Goal: Information Seeking & Learning: Find specific fact

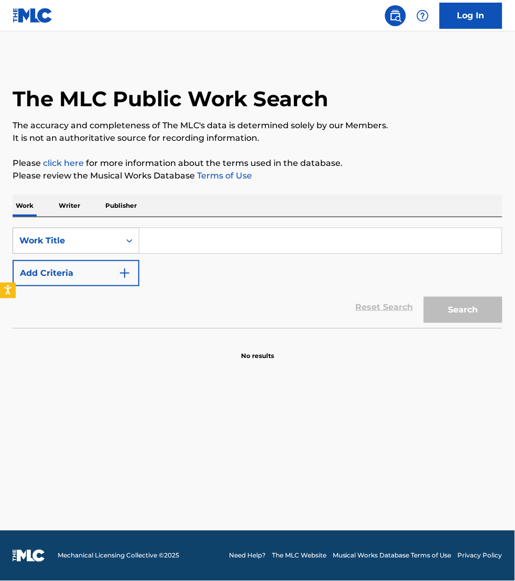
click at [91, 238] on div "Work Title" at bounding box center [66, 241] width 94 height 13
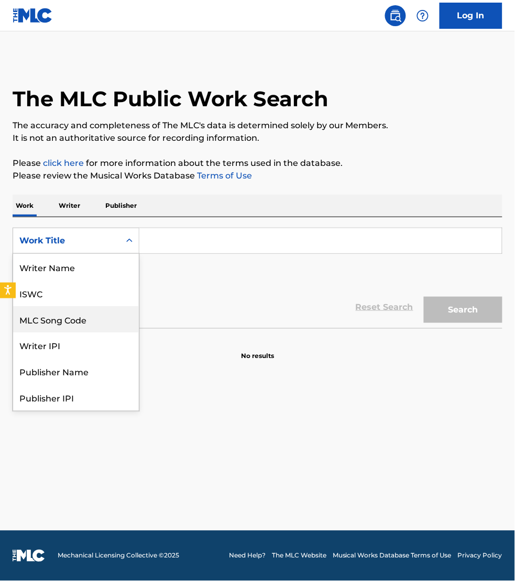
scroll to position [52, 0]
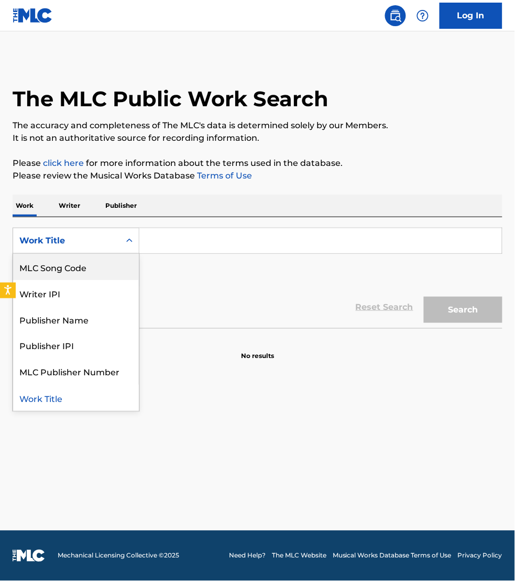
click at [82, 258] on div "MLC Song Code" at bounding box center [76, 267] width 126 height 26
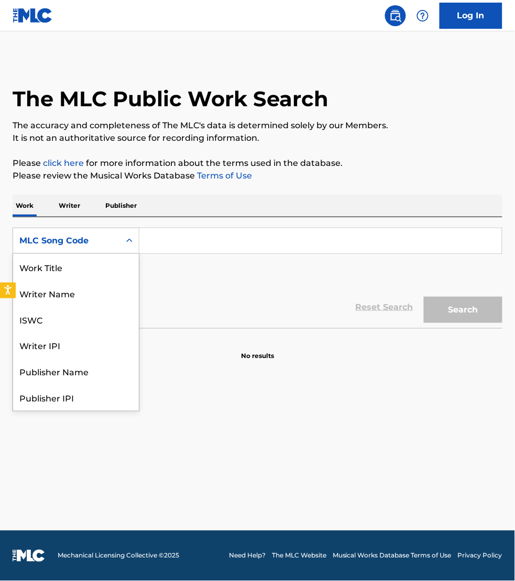
click at [134, 245] on icon "Search Form" at bounding box center [129, 241] width 10 height 10
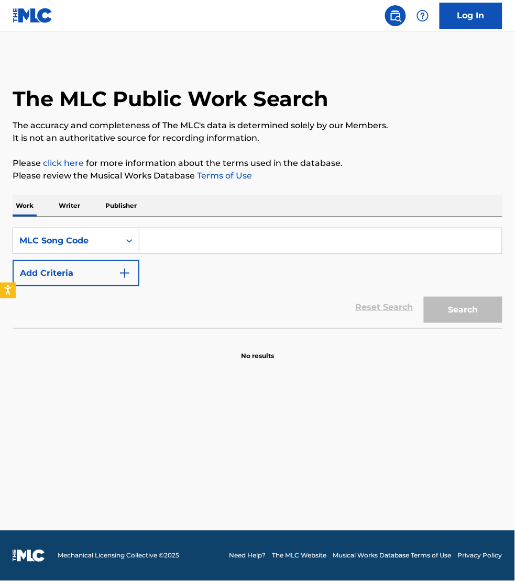
click at [162, 237] on input "Search Form" at bounding box center [320, 240] width 362 height 25
paste input "I29SNG"
type input "I29SNG"
click at [424, 297] on button "Search" at bounding box center [463, 310] width 79 height 26
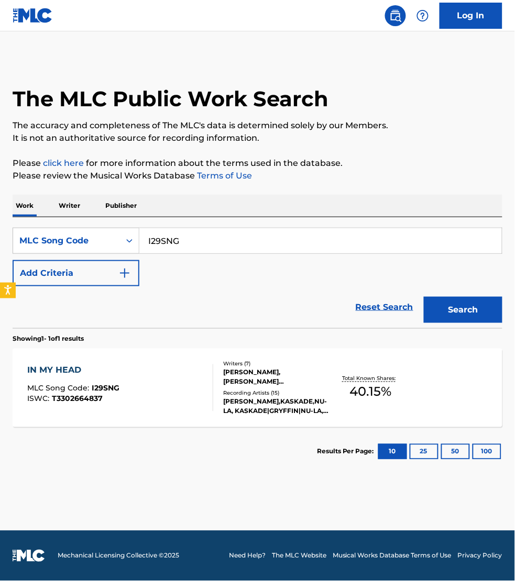
click at [156, 387] on div "IN MY HEAD MLC Song Code : I29SNG ISWC : T3302664837" at bounding box center [120, 388] width 186 height 47
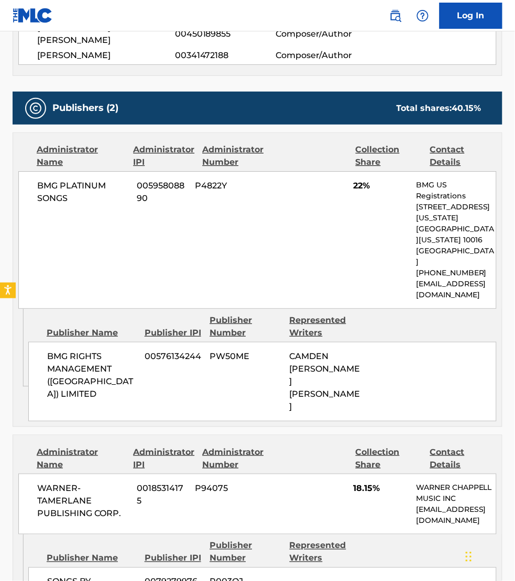
scroll to position [507, 0]
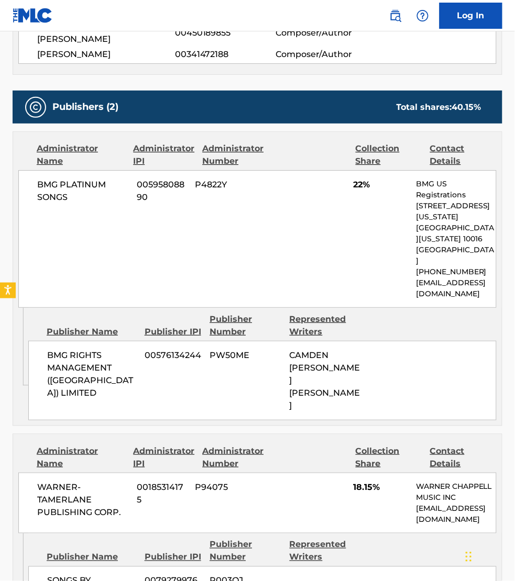
click at [409, 539] on div "Publisher Name Publisher IPI Publisher Number Represented Writers" at bounding box center [262, 551] width 468 height 25
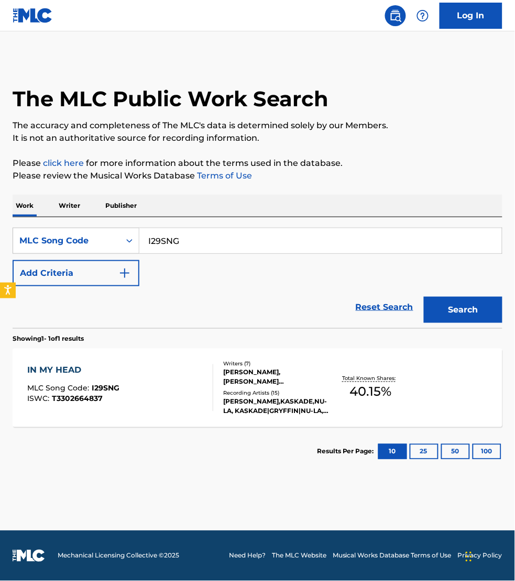
click at [205, 246] on input "I29SNG" at bounding box center [320, 240] width 362 height 25
paste input "S64GNX"
type input "S64GNX"
click at [424, 297] on button "Search" at bounding box center [463, 310] width 79 height 26
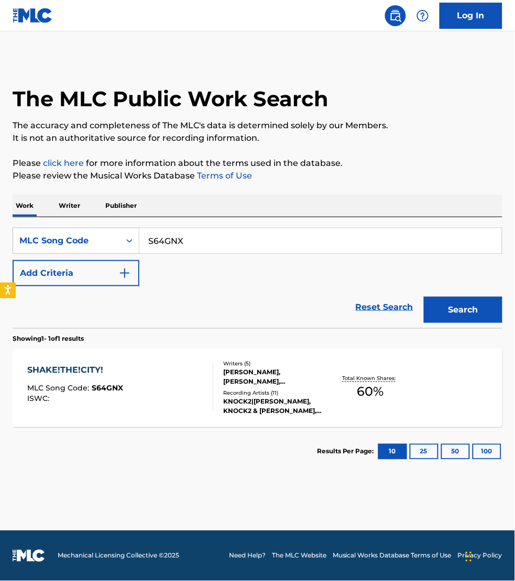
click at [216, 383] on div "Writers ( 5 ) RICHARD NAKHONETHAP, GIANNI SCHNEIDER, TIM RANDOLPH, MATTHEW JOEL…" at bounding box center [271, 388] width 116 height 56
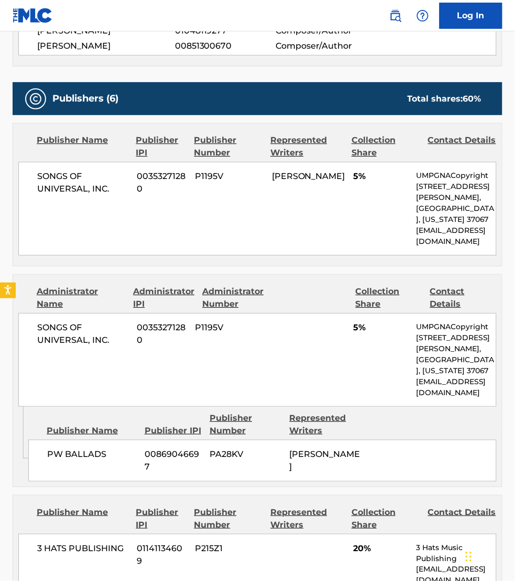
scroll to position [458, 0]
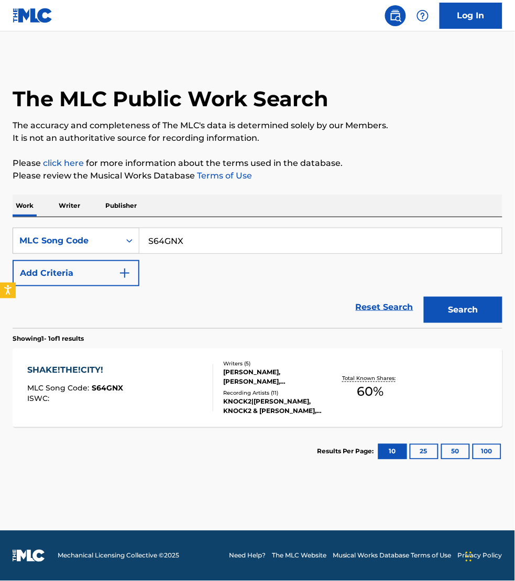
click at [193, 239] on input "S64GNX" at bounding box center [320, 240] width 362 height 25
paste input "GC1U81"
type input "GC1U81"
click at [424, 297] on button "Search" at bounding box center [463, 310] width 79 height 26
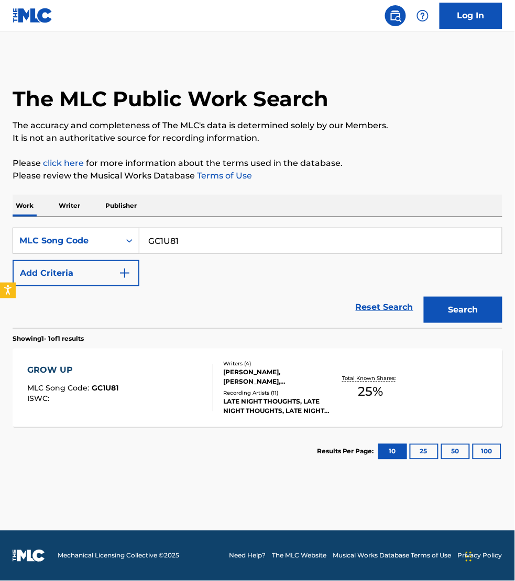
click at [184, 380] on div "GROW UP MLC Song Code : GC1U81 ISWC :" at bounding box center [120, 388] width 186 height 47
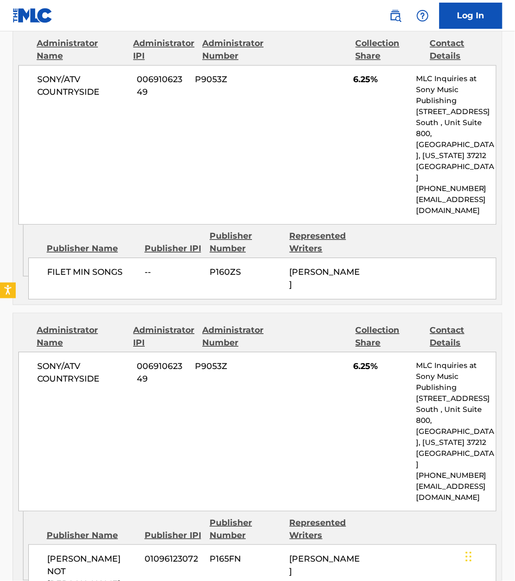
scroll to position [1047, 0]
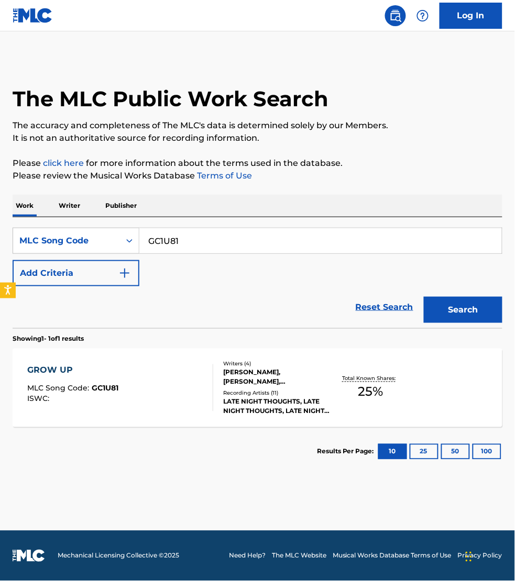
click at [192, 237] on input "GC1U81" at bounding box center [320, 240] width 362 height 25
paste input "CI9FZV"
type input "CI9FZV"
click at [424, 297] on button "Search" at bounding box center [463, 310] width 79 height 26
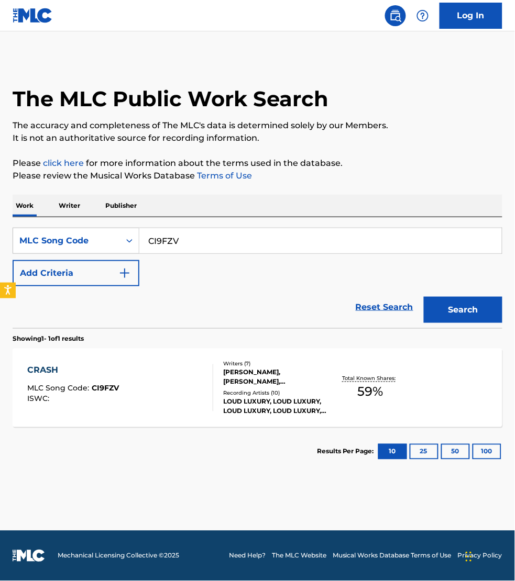
click at [181, 384] on div "CRASH MLC Song Code : CI9FZV ISWC :" at bounding box center [120, 388] width 186 height 47
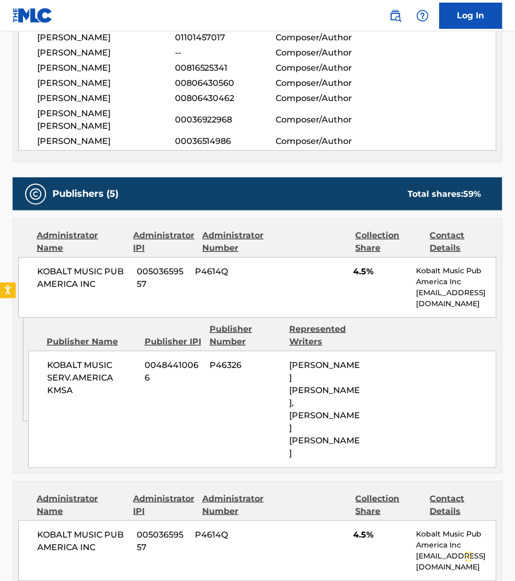
scroll to position [409, 0]
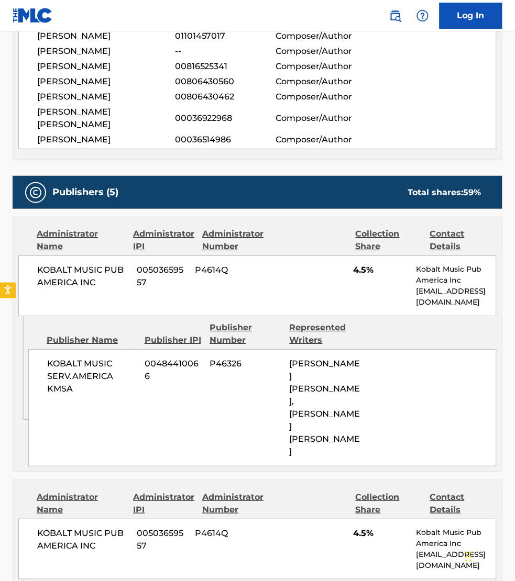
click at [456, 322] on div "Publisher Name Publisher IPI Publisher Number Represented Writers" at bounding box center [262, 334] width 468 height 25
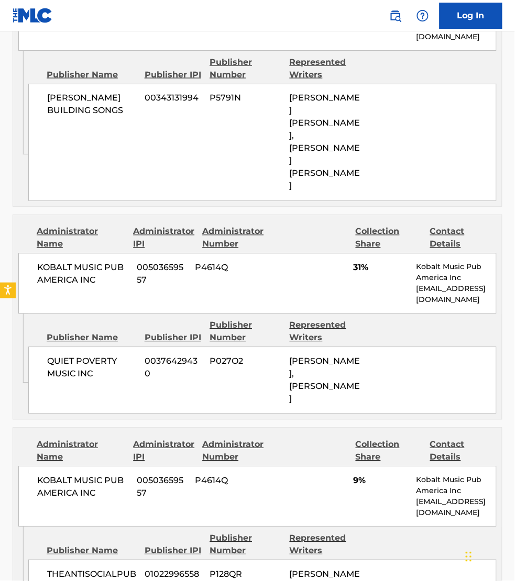
scroll to position [949, 0]
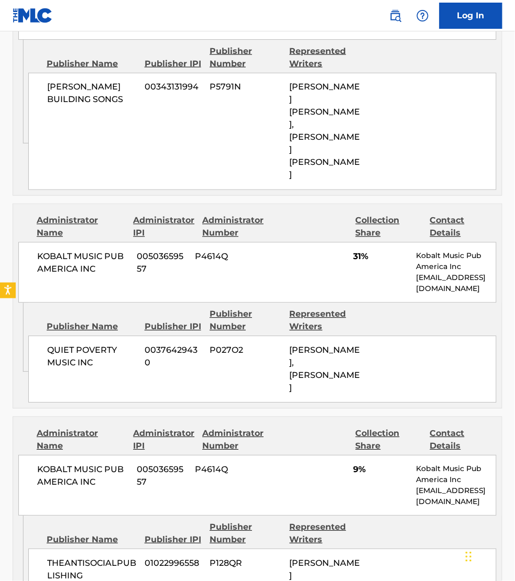
click at [320, 417] on div "Administrator Name Administrator IPI Administrator Number Collection Share Cont…" at bounding box center [257, 466] width 489 height 99
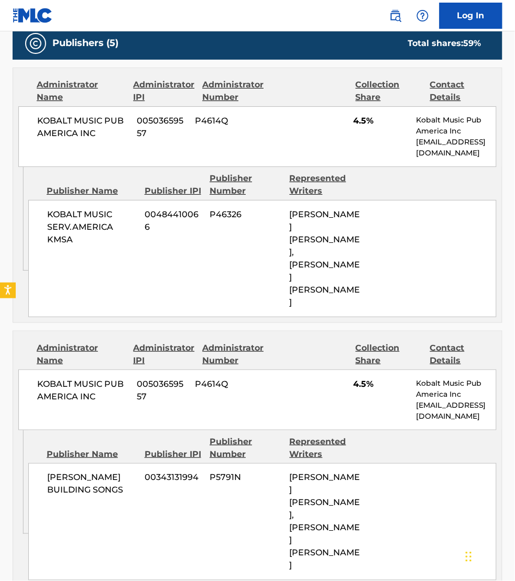
scroll to position [540, 0]
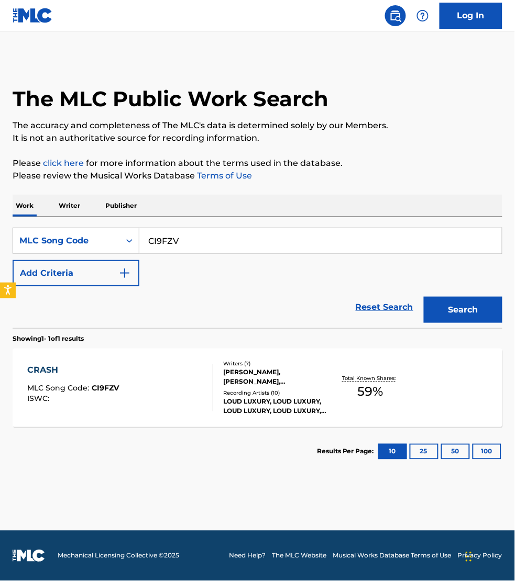
click at [192, 240] on input "CI9FZV" at bounding box center [320, 240] width 362 height 25
paste input "MH6JOY"
type input "MH6JOY"
click at [424, 297] on button "Search" at bounding box center [463, 310] width 79 height 26
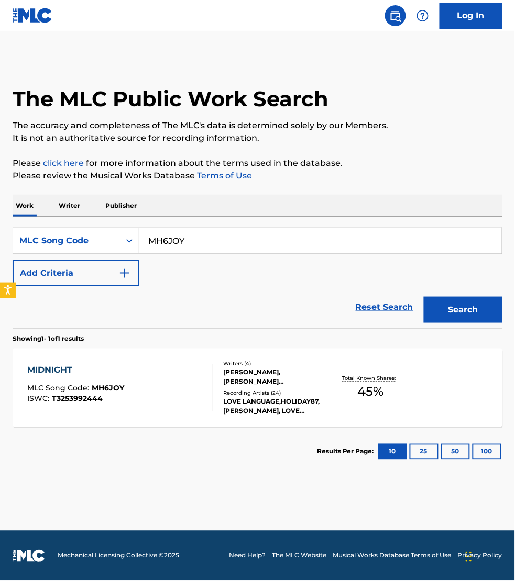
click at [151, 386] on div "MIDNIGHT MLC Song Code : MH6JOY ISWC : T3253992444" at bounding box center [120, 388] width 186 height 47
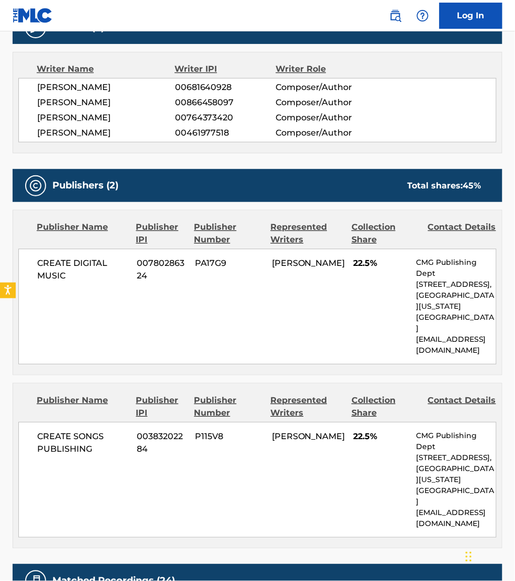
scroll to position [360, 0]
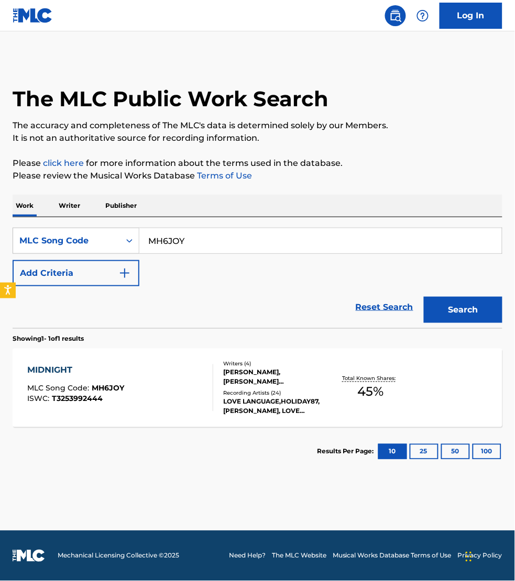
click at [208, 244] on input "MH6JOY" at bounding box center [320, 240] width 362 height 25
paste input "LT28V5"
type input "LT28V5"
click at [424, 297] on button "Search" at bounding box center [463, 310] width 79 height 26
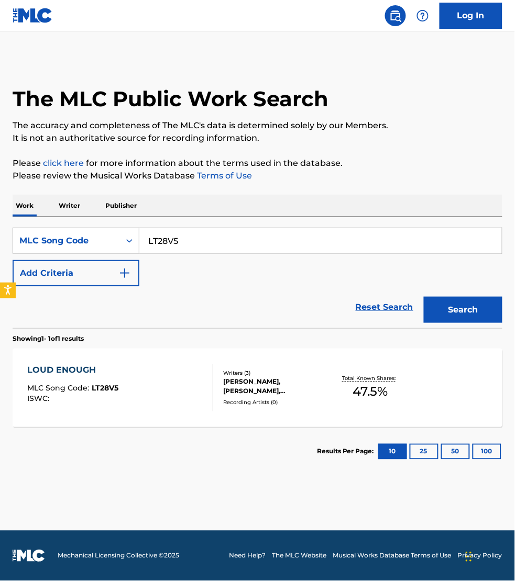
click at [201, 394] on div "LOUD ENOUGH MLC Song Code : LT28V5 ISWC :" at bounding box center [120, 388] width 186 height 47
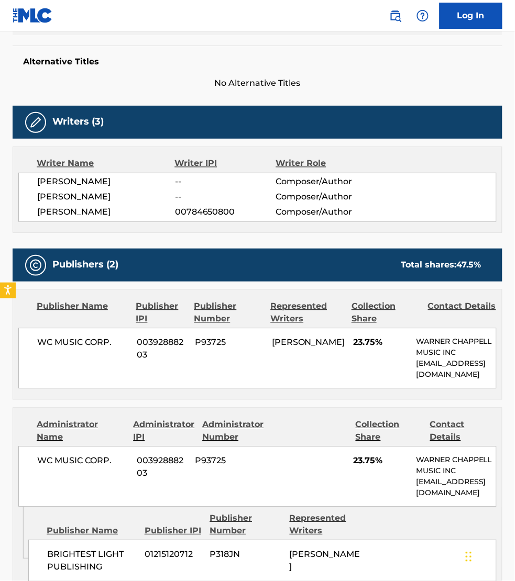
scroll to position [311, 0]
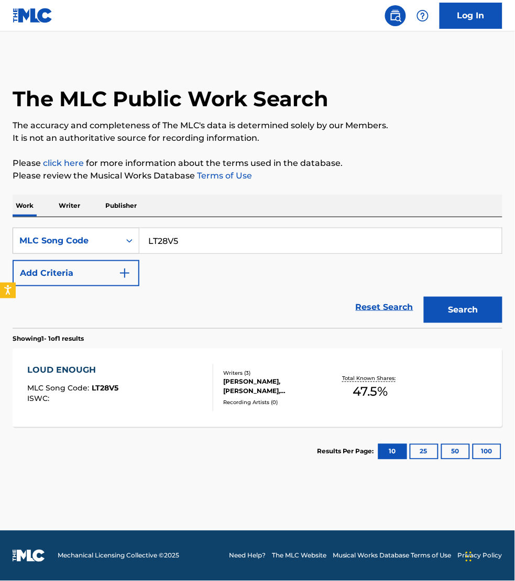
click at [182, 234] on input "LT28V5" at bounding box center [320, 240] width 362 height 25
paste input "FI674T"
type input "FI674T"
click at [424, 297] on button "Search" at bounding box center [463, 310] width 79 height 26
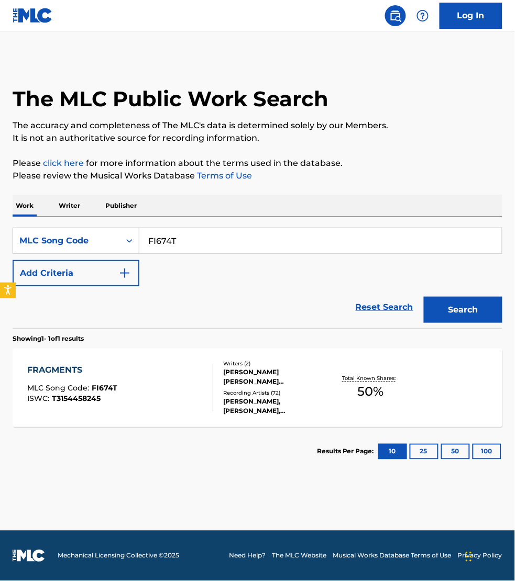
click at [158, 396] on div "FRAGMENTS MLC Song Code : FI674T ISWC : T3154458245" at bounding box center [120, 388] width 186 height 47
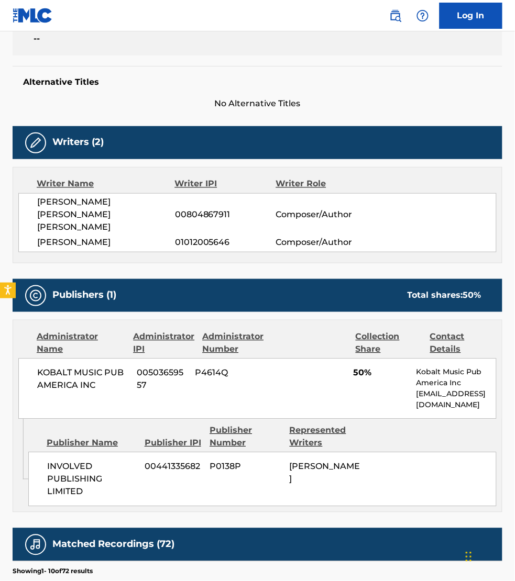
scroll to position [245, 0]
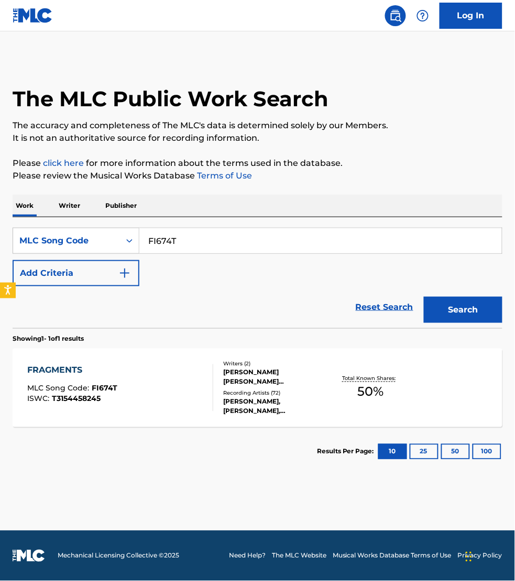
click at [192, 236] on input "FI674T" at bounding box center [320, 240] width 362 height 25
paste input "MW3JMD"
type input "MW3JMD"
click at [424, 297] on button "Search" at bounding box center [463, 310] width 79 height 26
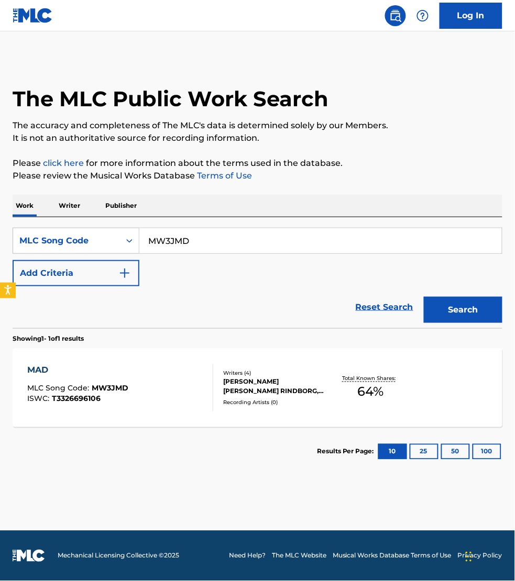
click at [176, 373] on div "MAD MLC Song Code : MW3JMD ISWC : T3326696106" at bounding box center [120, 388] width 186 height 47
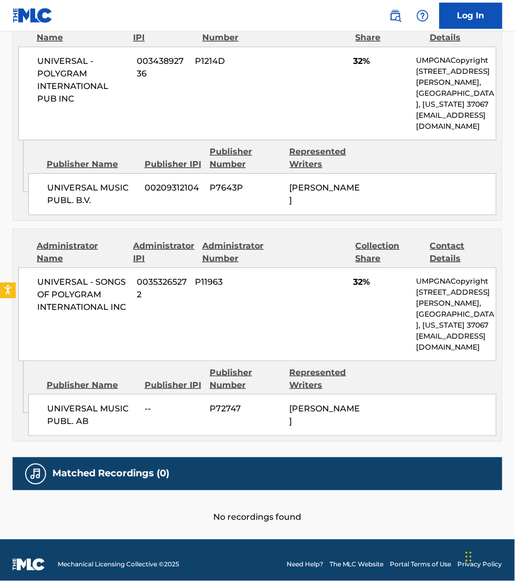
scroll to position [583, 0]
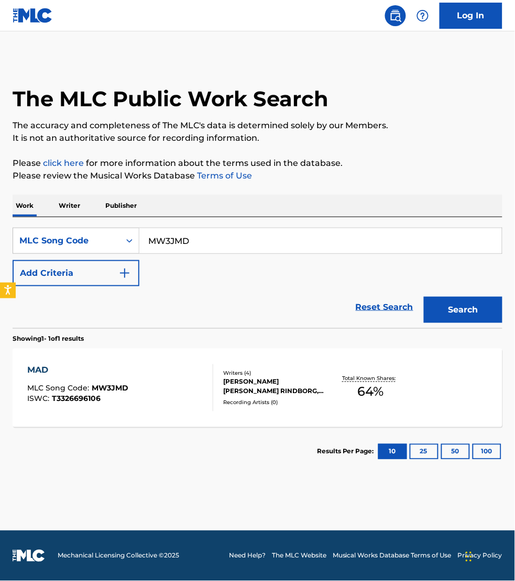
click at [205, 241] on input "MW3JMD" at bounding box center [320, 240] width 362 height 25
paste input "GB6PSC"
type input "GB6PSC"
click at [424, 297] on button "Search" at bounding box center [463, 310] width 79 height 26
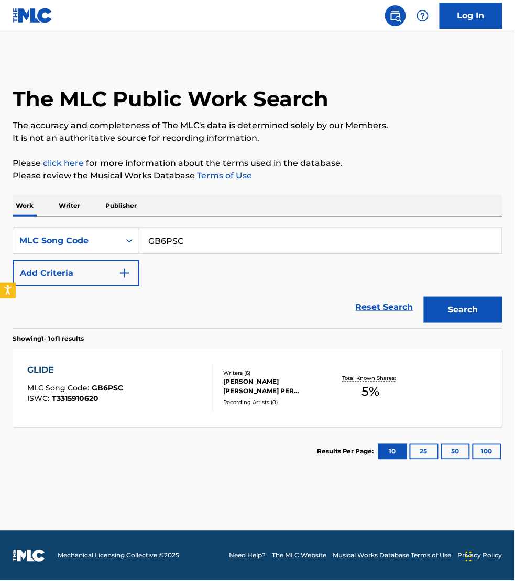
click at [170, 391] on div "GLIDE MLC Song Code : GB6PSC ISWC : T3315910620" at bounding box center [120, 388] width 186 height 47
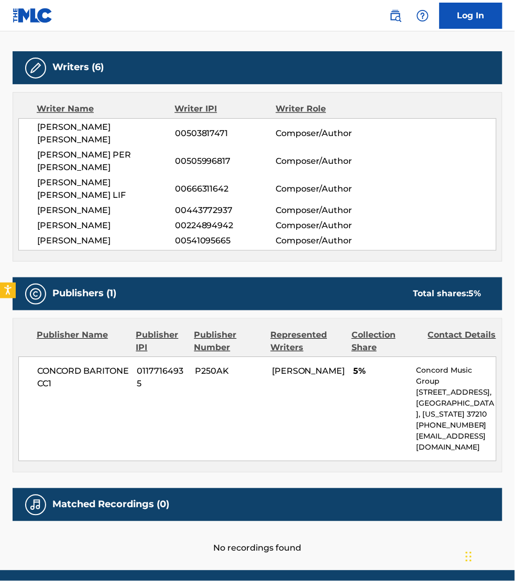
scroll to position [358, 0]
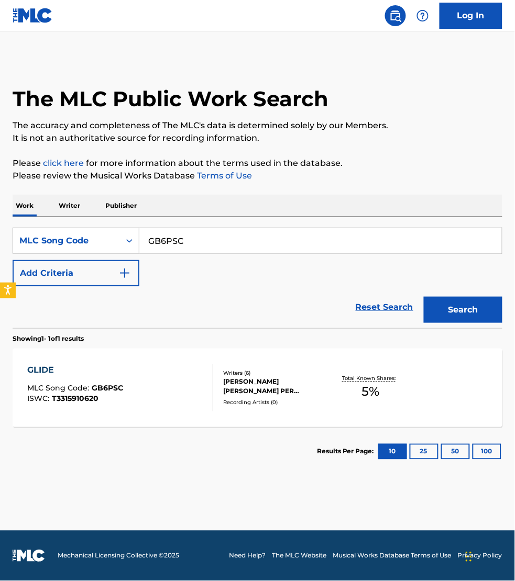
click at [196, 238] on input "GB6PSC" at bounding box center [320, 240] width 362 height 25
paste input "WC5N90"
click at [424, 297] on button "Search" at bounding box center [463, 310] width 79 height 26
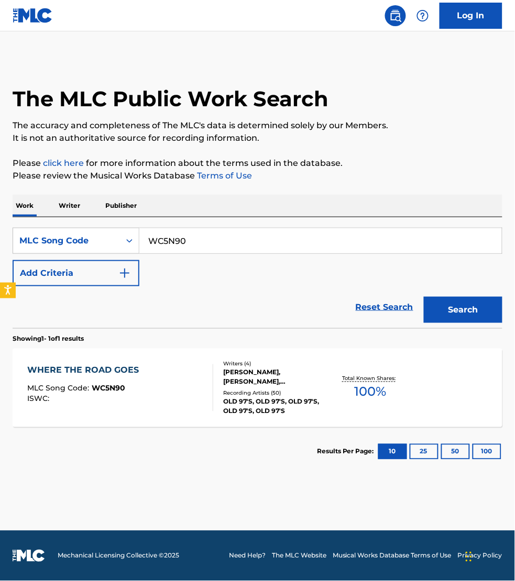
click at [235, 236] on input "WC5N90" at bounding box center [320, 240] width 362 height 25
paste input "RO3IPA"
type input "RO3IPA"
click at [424, 297] on button "Search" at bounding box center [463, 310] width 79 height 26
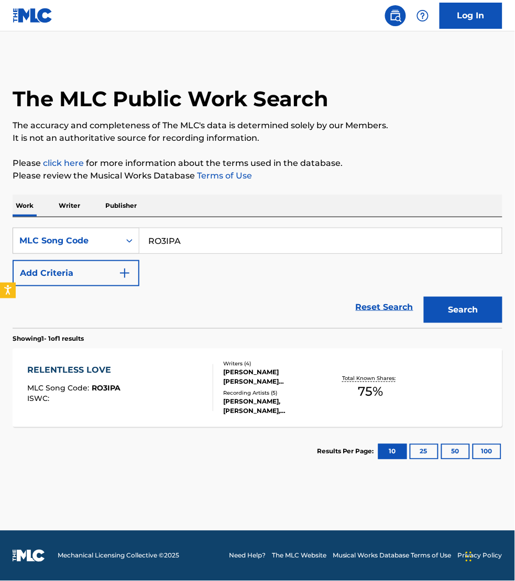
click at [181, 381] on div "RELENTLESS LOVE MLC Song Code : RO3IPA ISWC :" at bounding box center [120, 388] width 186 height 47
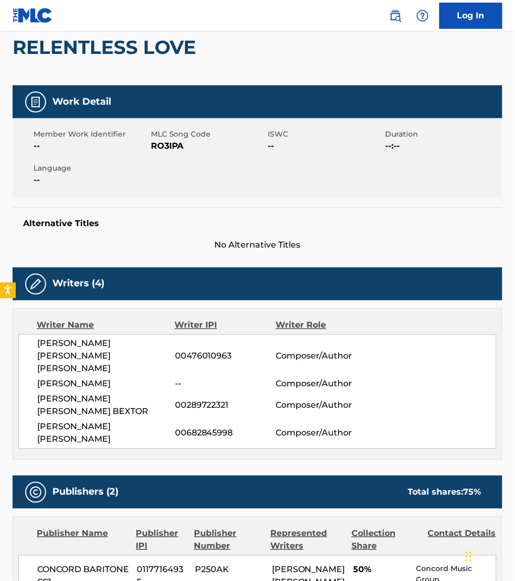
scroll to position [98, 0]
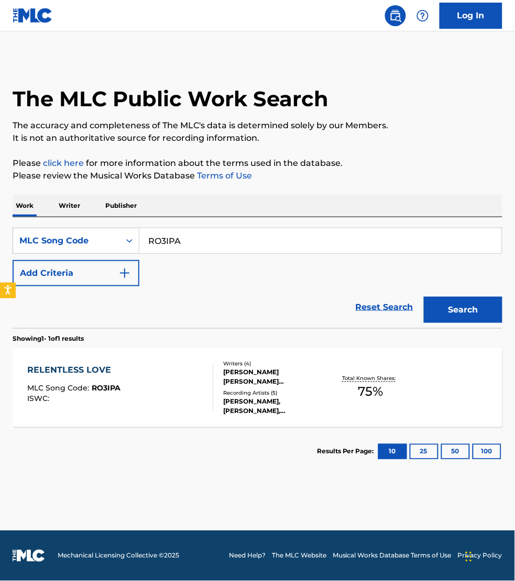
click at [191, 244] on input "RO3IPA" at bounding box center [320, 240] width 362 height 25
paste input "MV4N6G"
click at [424, 297] on button "Search" at bounding box center [463, 310] width 79 height 26
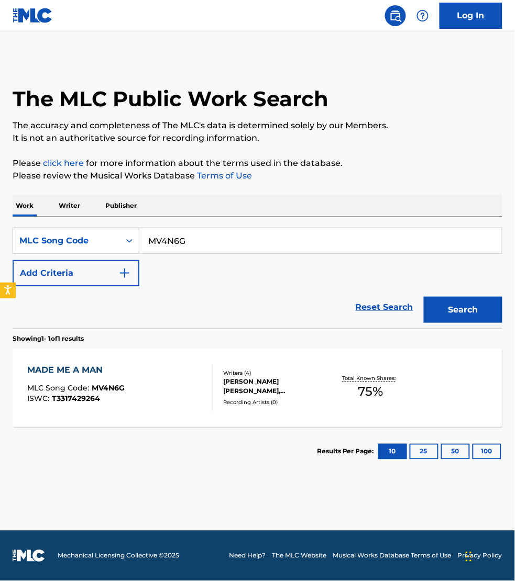
click at [216, 238] on input "MV4N6G" at bounding box center [320, 240] width 362 height 25
paste input "HQ348V"
click at [424, 297] on button "Search" at bounding box center [463, 310] width 79 height 26
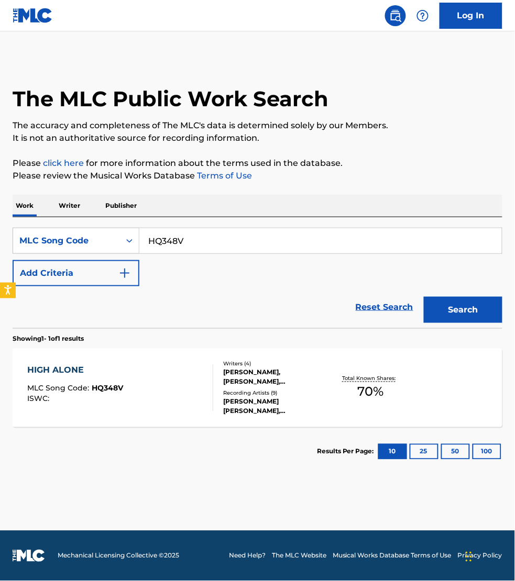
click at [193, 236] on input "HQ348V" at bounding box center [320, 240] width 362 height 25
paste input "AY4ZLX"
click at [424, 297] on button "Search" at bounding box center [463, 310] width 79 height 26
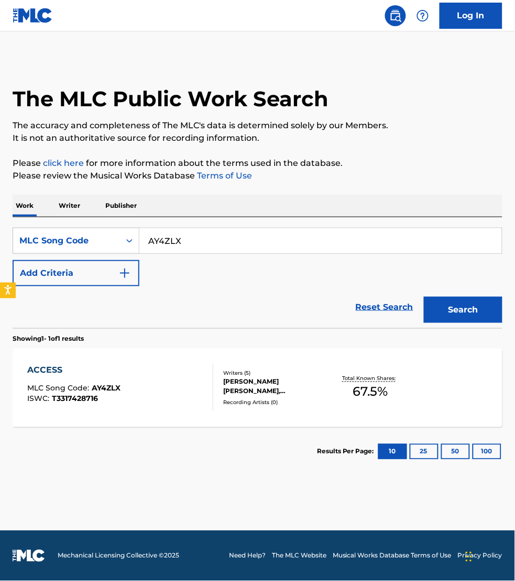
click at [211, 238] on input "AY4ZLX" at bounding box center [320, 240] width 362 height 25
paste input "DQ5L3O"
click at [424, 297] on button "Search" at bounding box center [463, 310] width 79 height 26
click at [216, 234] on input "DQ5L3O" at bounding box center [320, 240] width 362 height 25
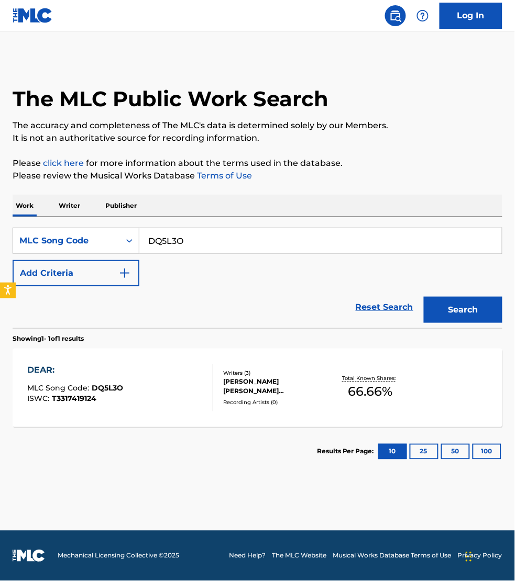
click at [216, 234] on input "DQ5L3O" at bounding box center [320, 240] width 362 height 25
paste input "HQ6WBF"
click at [424, 297] on button "Search" at bounding box center [463, 310] width 79 height 26
click at [208, 242] on input "HQ6WBF" at bounding box center [320, 240] width 362 height 25
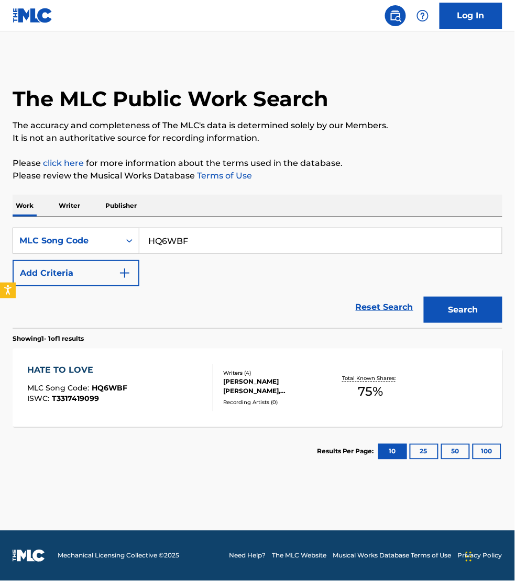
paste input "348V"
click at [424, 297] on button "Search" at bounding box center [463, 310] width 79 height 26
click at [202, 245] on input "HQ348V" at bounding box center [320, 240] width 362 height 25
paste input "S661M5"
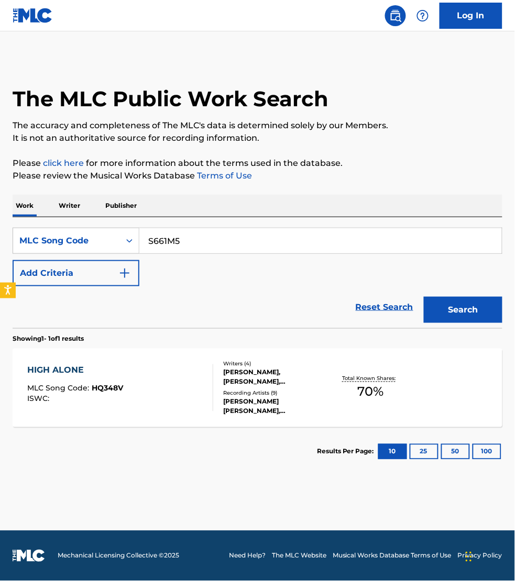
click at [424, 297] on button "Search" at bounding box center [463, 310] width 79 height 26
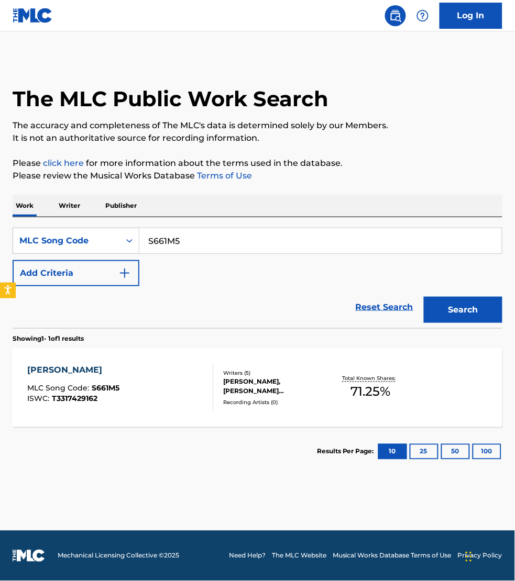
click at [214, 240] on input "S661M5" at bounding box center [320, 240] width 362 height 25
paste input "ES02Y1"
click at [424, 297] on button "Search" at bounding box center [463, 310] width 79 height 26
click at [191, 240] on input "ES02Y1" at bounding box center [320, 240] width 362 height 25
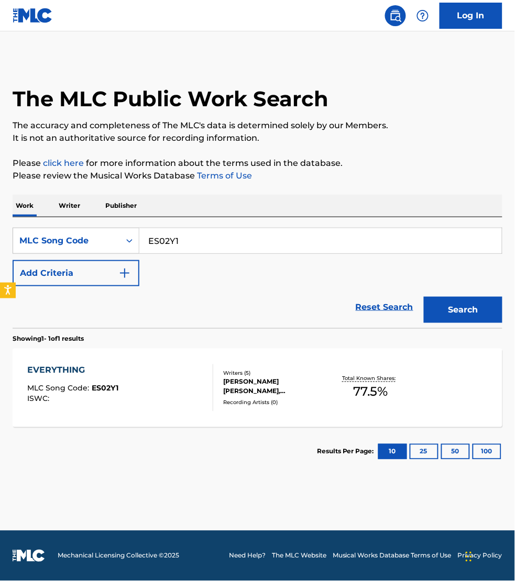
click at [191, 240] on input "ES02Y1" at bounding box center [320, 240] width 362 height 25
paste input "BE0PAV"
click at [424, 297] on button "Search" at bounding box center [463, 310] width 79 height 26
click at [194, 241] on input "BE0PAV" at bounding box center [320, 240] width 362 height 25
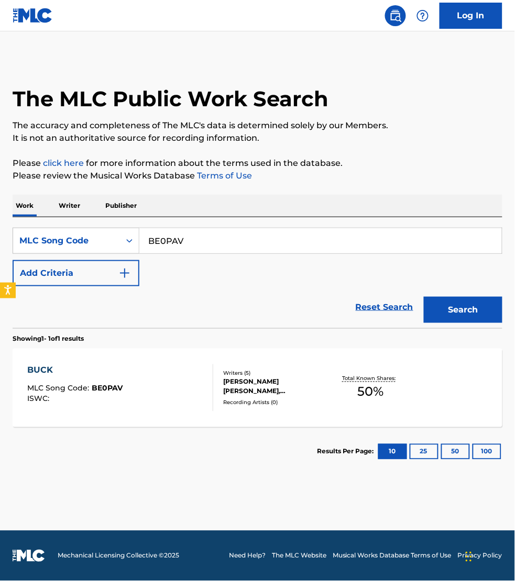
paste input "N95SGZ"
type input "N95SGZ"
click at [424, 297] on button "Search" at bounding box center [463, 310] width 79 height 26
